Goal: Information Seeking & Learning: Learn about a topic

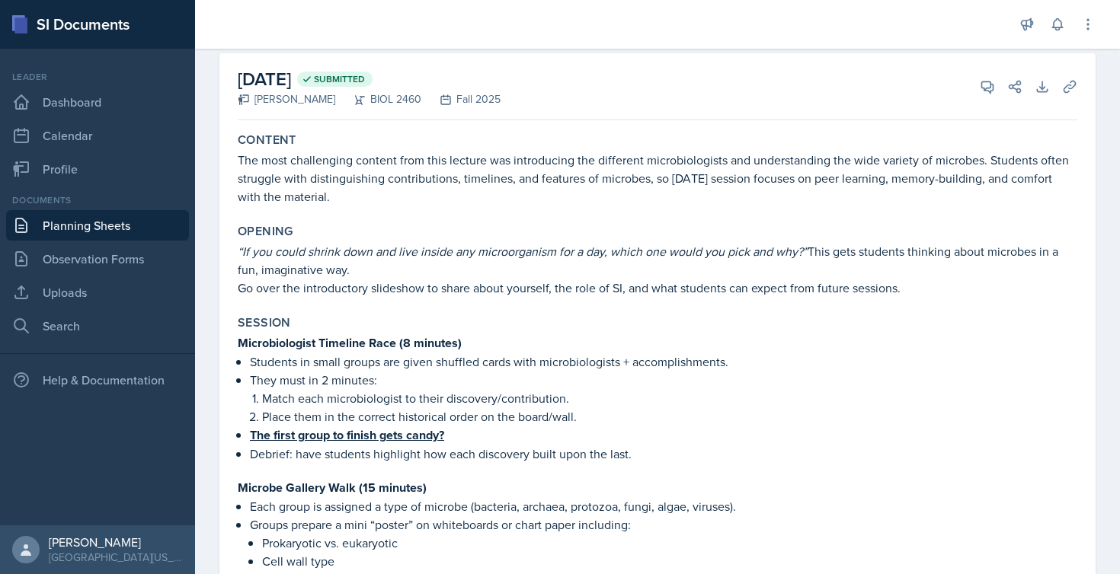
scroll to position [63, 0]
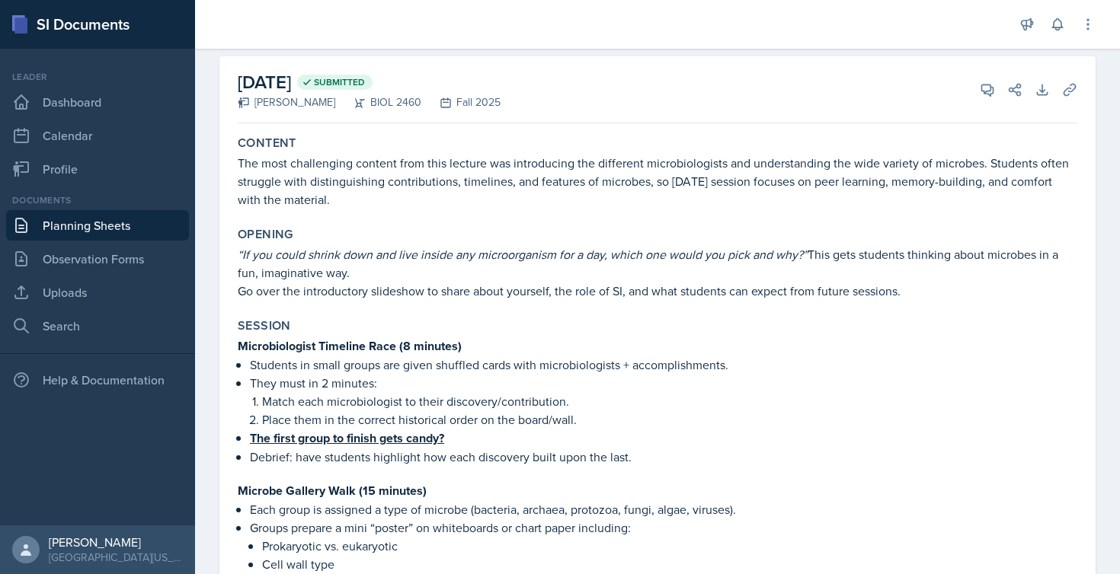
click at [242, 267] on p "“If you could shrink down and live inside any microorganism for a day, which on…" at bounding box center [657, 263] width 839 height 37
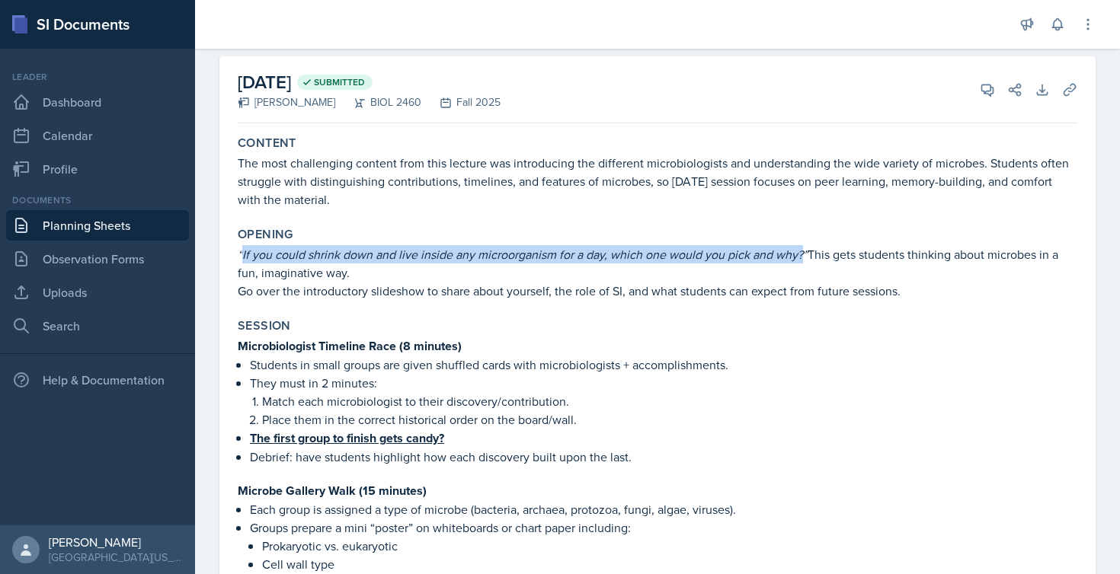
drag, startPoint x: 243, startPoint y: 256, endPoint x: 801, endPoint y: 251, distance: 557.6
click at [801, 251] on em "“If you could shrink down and live inside any microorganism for a day, which on…" at bounding box center [523, 254] width 570 height 17
copy em "If you could shrink down and live inside any microorganism for a day, which one…"
click at [698, 293] on p "Go over the introductory slideshow to share about yourself, the role of SI, and…" at bounding box center [657, 291] width 839 height 18
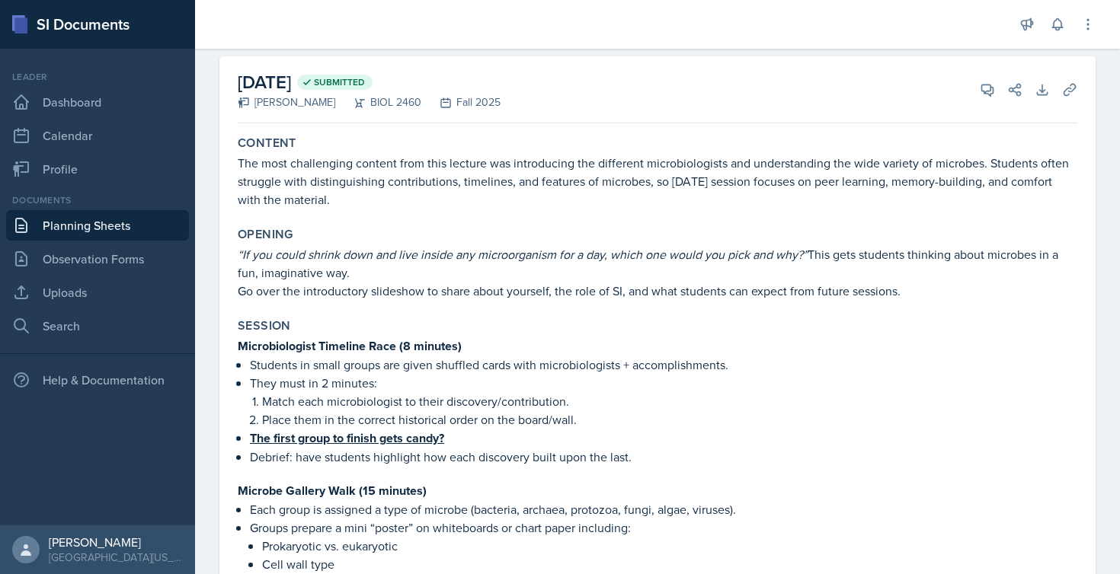
click at [698, 293] on p "Go over the introductory slideshow to share about yourself, the role of SI, and…" at bounding box center [657, 291] width 839 height 18
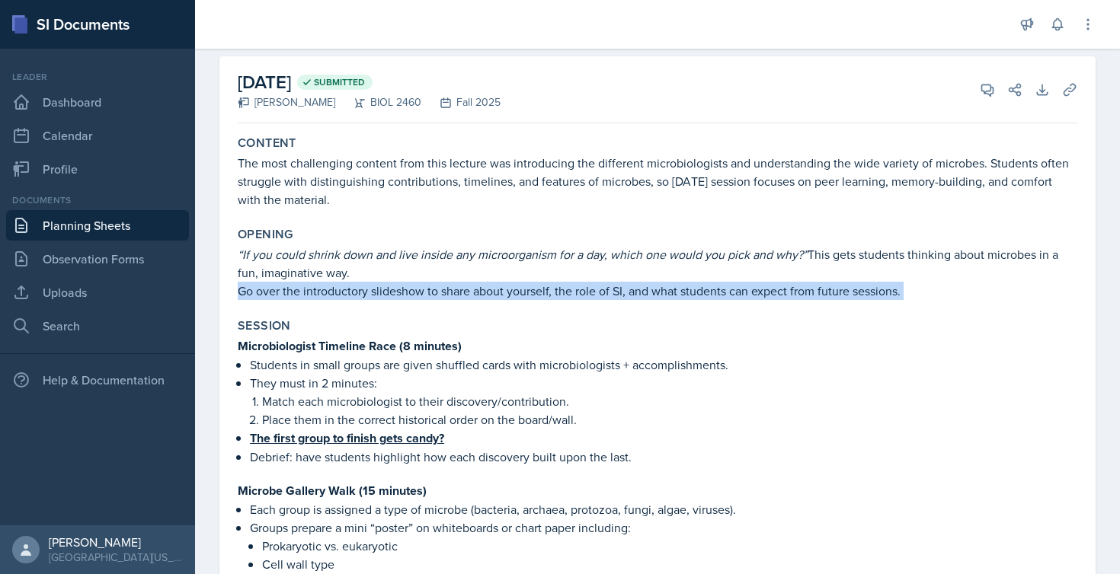
copy div "Go over the introductory slideshow to share about yourself, the role of SI, and…"
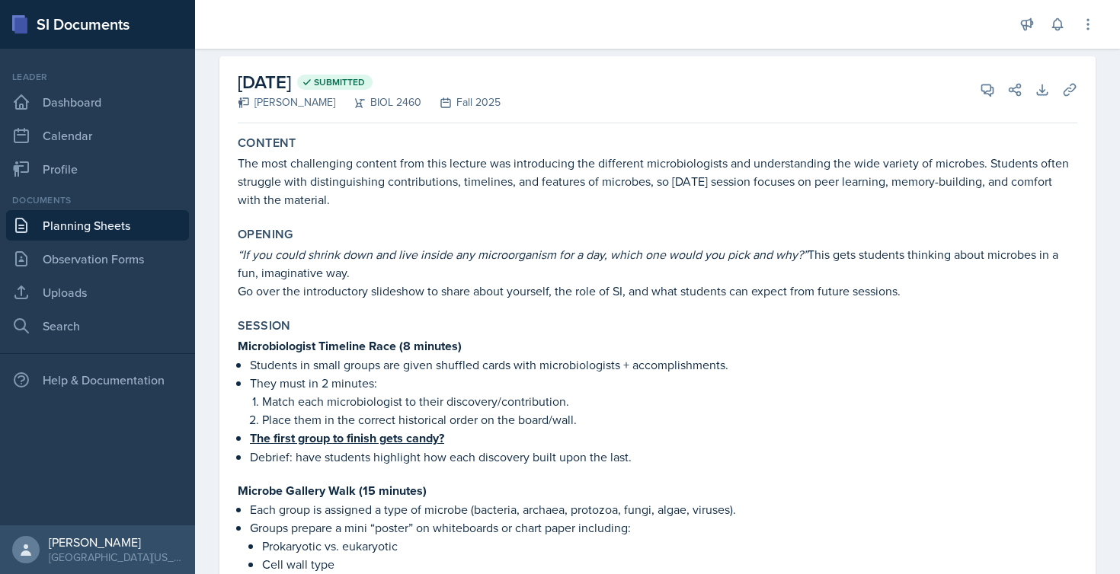
click at [439, 239] on div "Opening" at bounding box center [657, 234] width 839 height 15
drag, startPoint x: 239, startPoint y: 296, endPoint x: 646, endPoint y: 289, distance: 406.8
click at [646, 289] on p "Go over the introductory slideshow to share about yourself, the role of SI, and…" at bounding box center [657, 291] width 839 height 18
click at [608, 290] on p "Go over the introductory slideshow to share about yourself, the role of SI, and…" at bounding box center [657, 291] width 839 height 18
drag, startPoint x: 652, startPoint y: 290, endPoint x: 924, endPoint y: 292, distance: 271.9
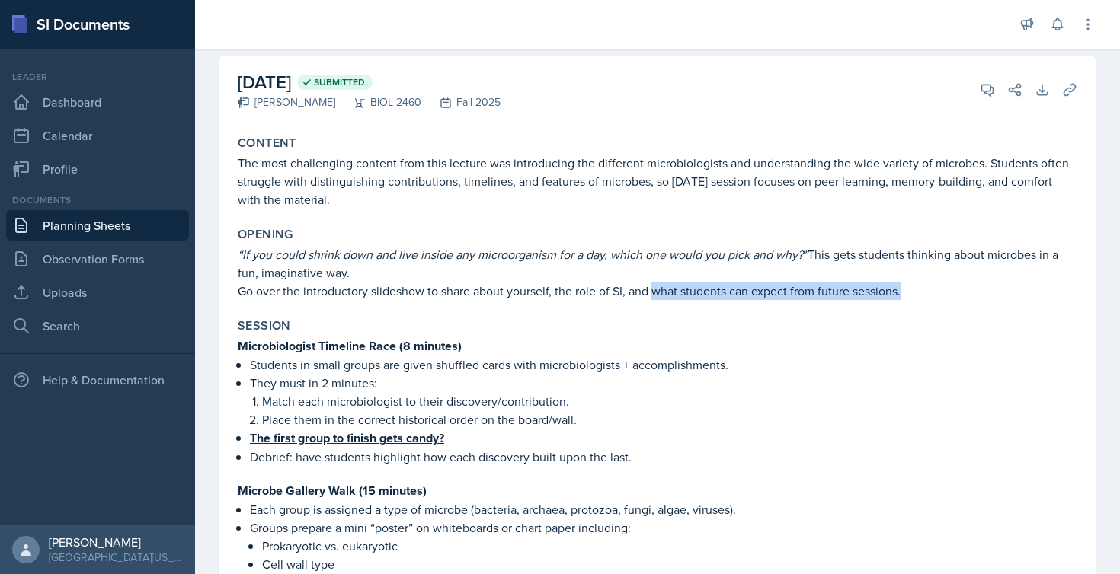
click at [924, 292] on p "Go over the introductory slideshow to share about yourself, the role of SI, and…" at bounding box center [657, 291] width 839 height 18
copy p "what students can expect from future sessions."
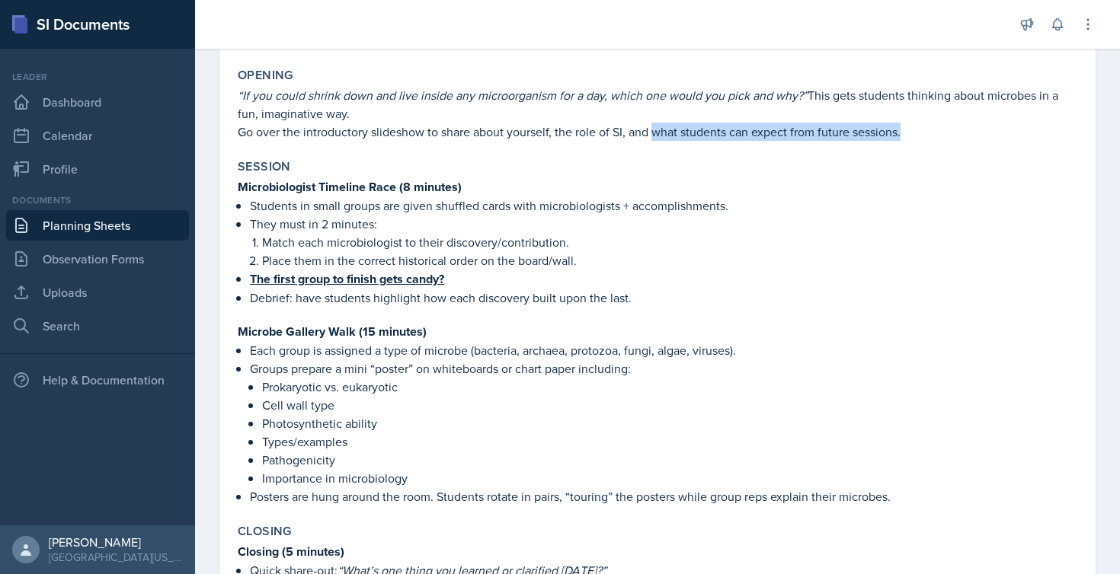
scroll to position [219, 0]
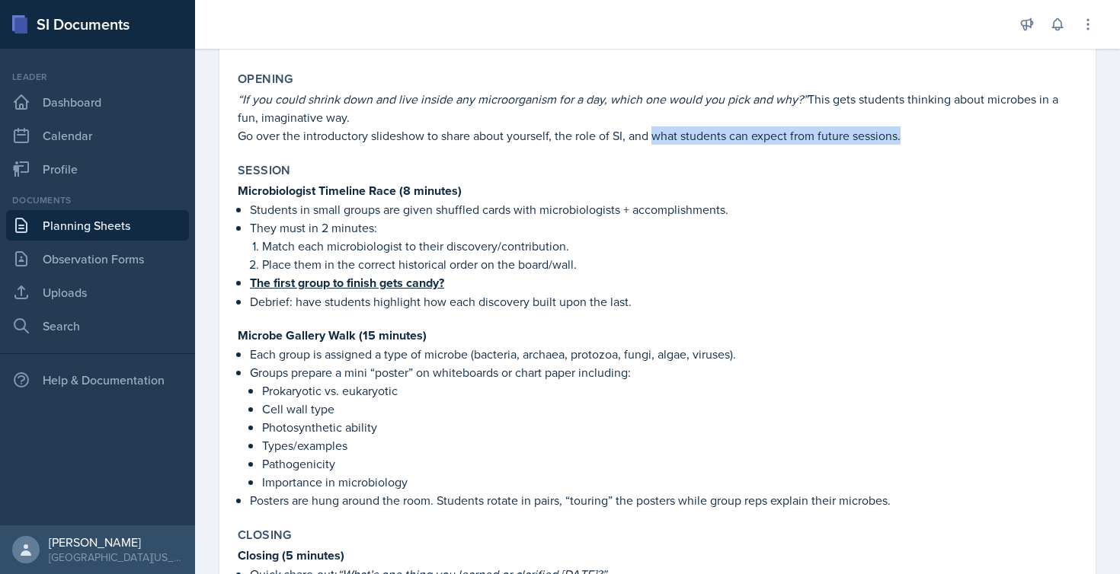
click at [531, 241] on p "Match each microbiologist to their discovery/contribution." at bounding box center [669, 246] width 815 height 18
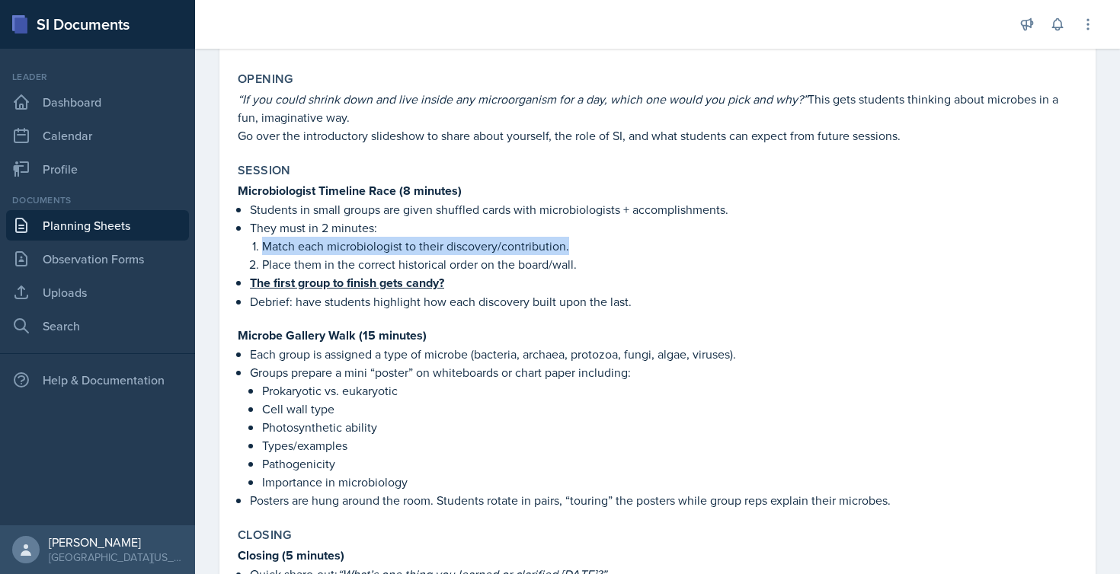
drag, startPoint x: 577, startPoint y: 249, endPoint x: 262, endPoint y: 250, distance: 314.6
click at [262, 250] on p "Match each microbiologist to their discovery/contribution." at bounding box center [669, 246] width 815 height 18
copy p "Match each microbiologist to their discovery/contribution."
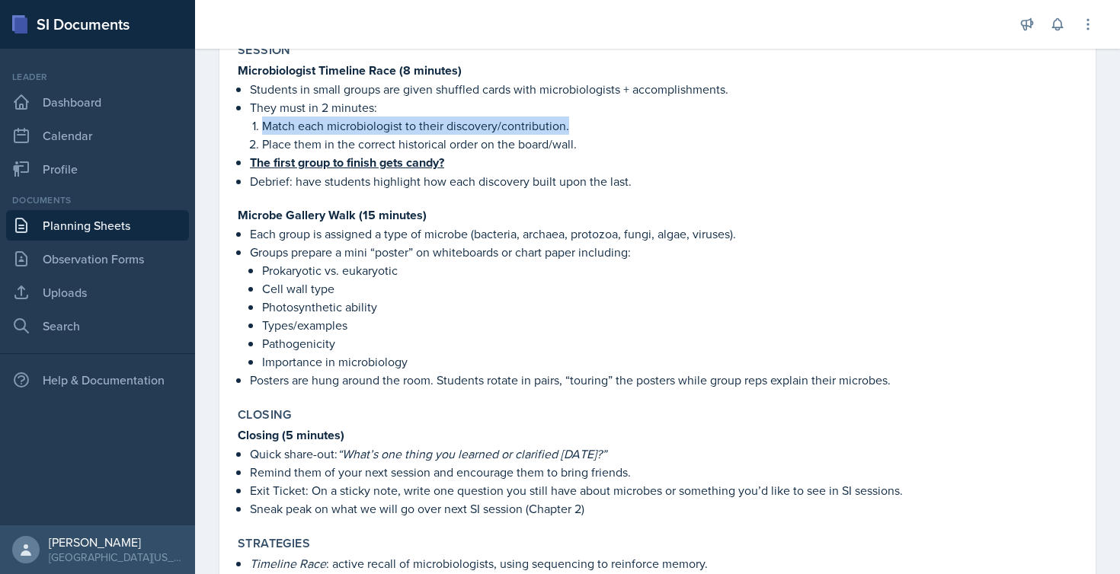
scroll to position [351, 0]
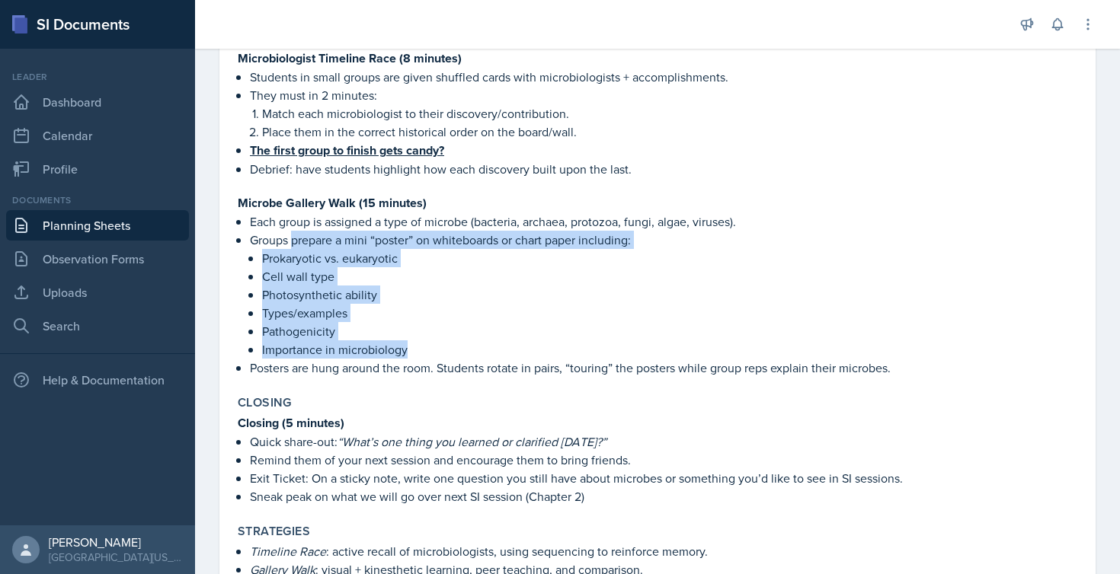
drag, startPoint x: 293, startPoint y: 241, endPoint x: 422, endPoint y: 351, distance: 169.6
click at [422, 351] on li "Groups prepare a mini “poster” on whiteboards or chart paper including: Prokary…" at bounding box center [663, 295] width 827 height 128
copy li "prepare a mini “poster” on whiteboards or chart paper including: Prokaryotic vs…"
click at [416, 241] on p "Groups prepare a mini “poster” on whiteboards or chart paper including:" at bounding box center [663, 240] width 827 height 18
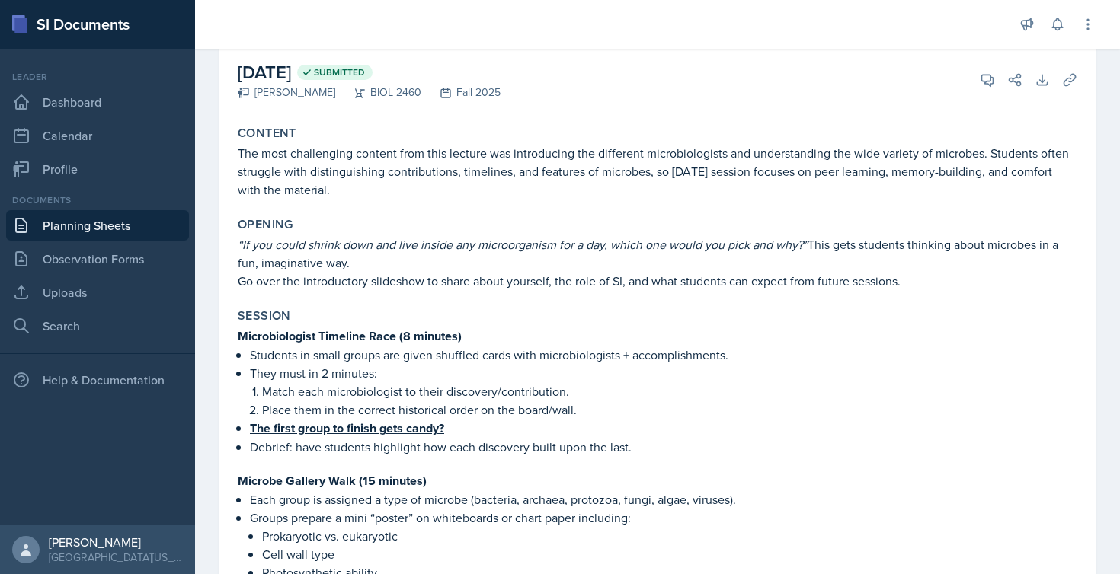
scroll to position [82, 0]
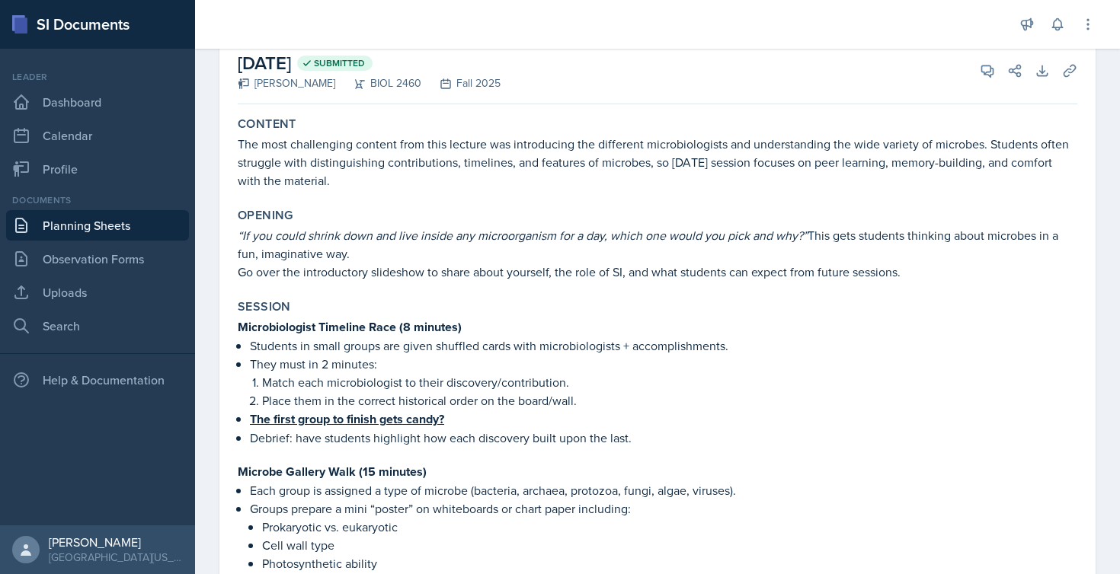
click at [296, 282] on div "Opening “If you could shrink down and live inside any microorganism for a day, …" at bounding box center [658, 244] width 852 height 85
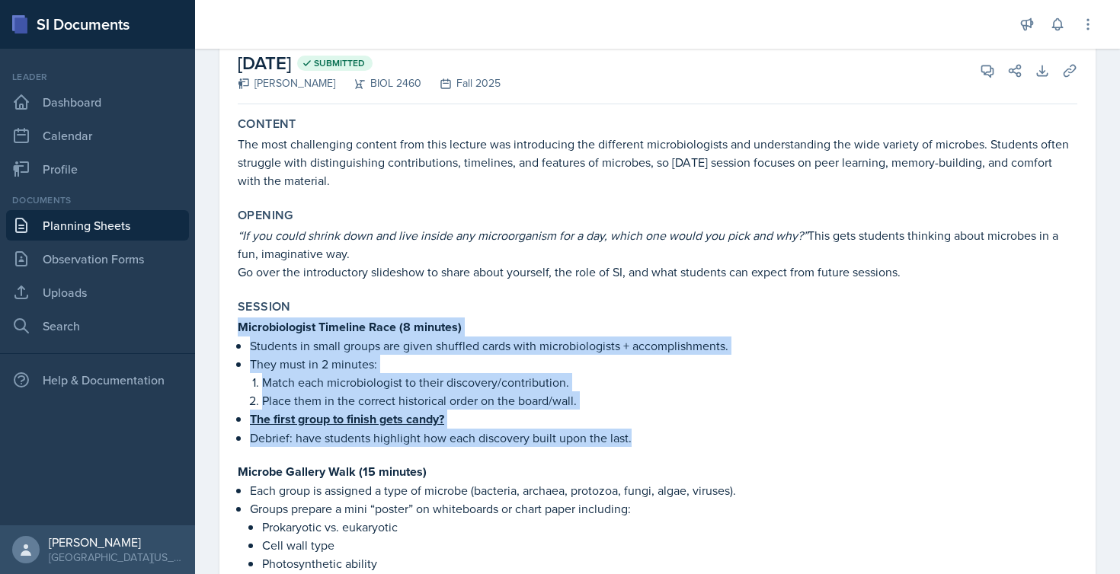
drag, startPoint x: 238, startPoint y: 327, endPoint x: 662, endPoint y: 439, distance: 439.0
click at [662, 439] on div "Microbiologist Timeline Race (8 minutes) Students in small groups are given shu…" at bounding box center [657, 482] width 839 height 328
copy div "Microbiologist Timeline Race (8 minutes) Students in small groups are given shu…"
